Goal: Task Accomplishment & Management: Complete application form

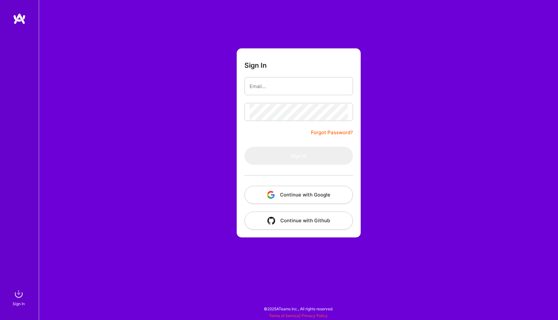
click at [301, 196] on button "Continue with Google" at bounding box center [298, 195] width 108 height 18
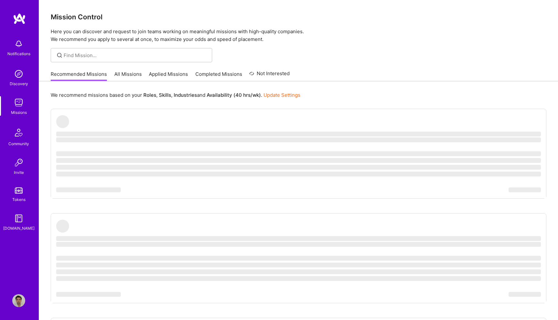
click at [19, 44] on img at bounding box center [18, 43] width 13 height 13
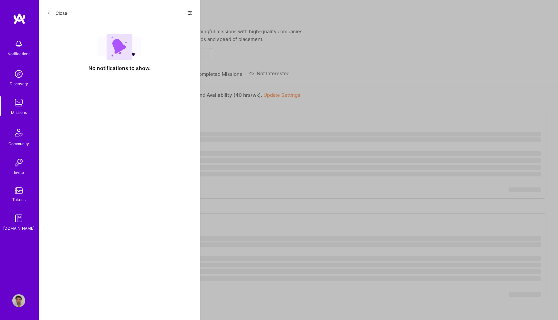
click at [188, 12] on icon at bounding box center [189, 12] width 5 height 5
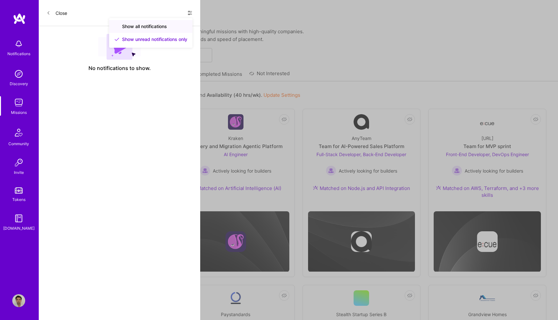
click at [153, 30] on div "Show all notifications" at bounding box center [150, 26] width 83 height 13
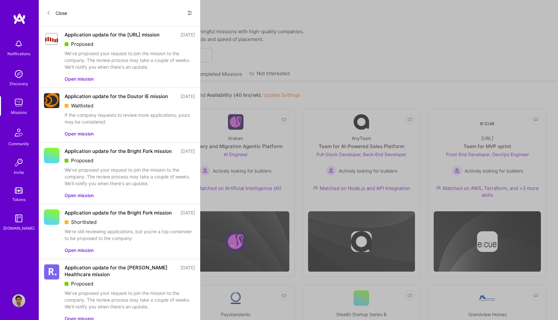
click at [80, 82] on button "Open mission" at bounding box center [79, 79] width 29 height 7
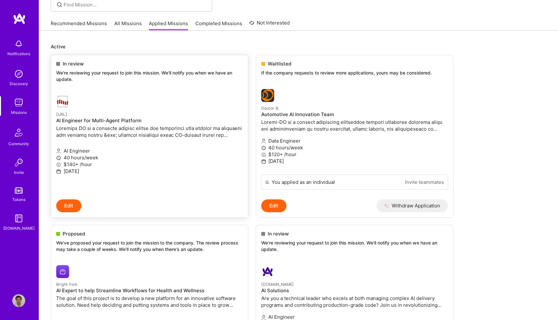
scroll to position [33, 0]
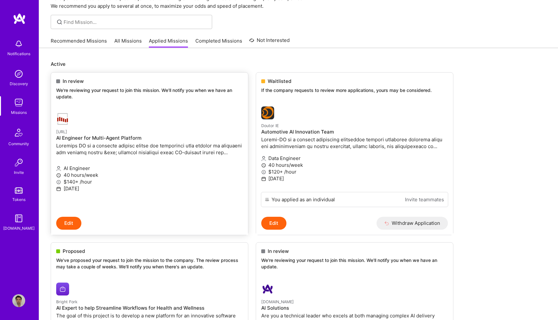
click at [132, 120] on div at bounding box center [118, 119] width 124 height 13
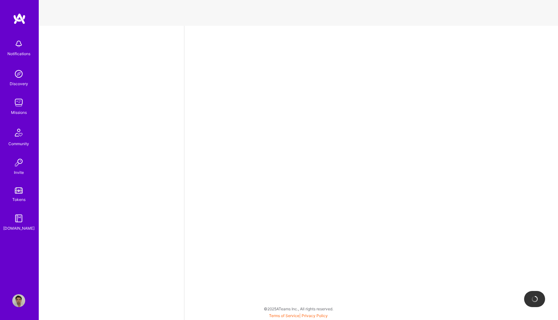
select select "US"
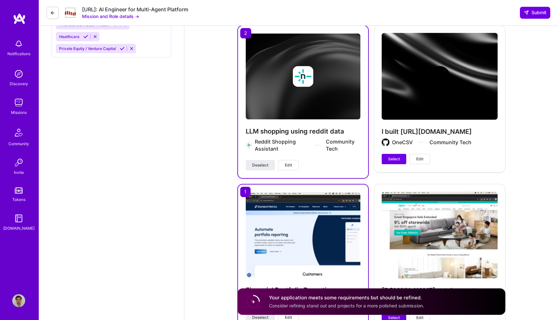
scroll to position [848, 0]
